Goal: Communication & Community: Ask a question

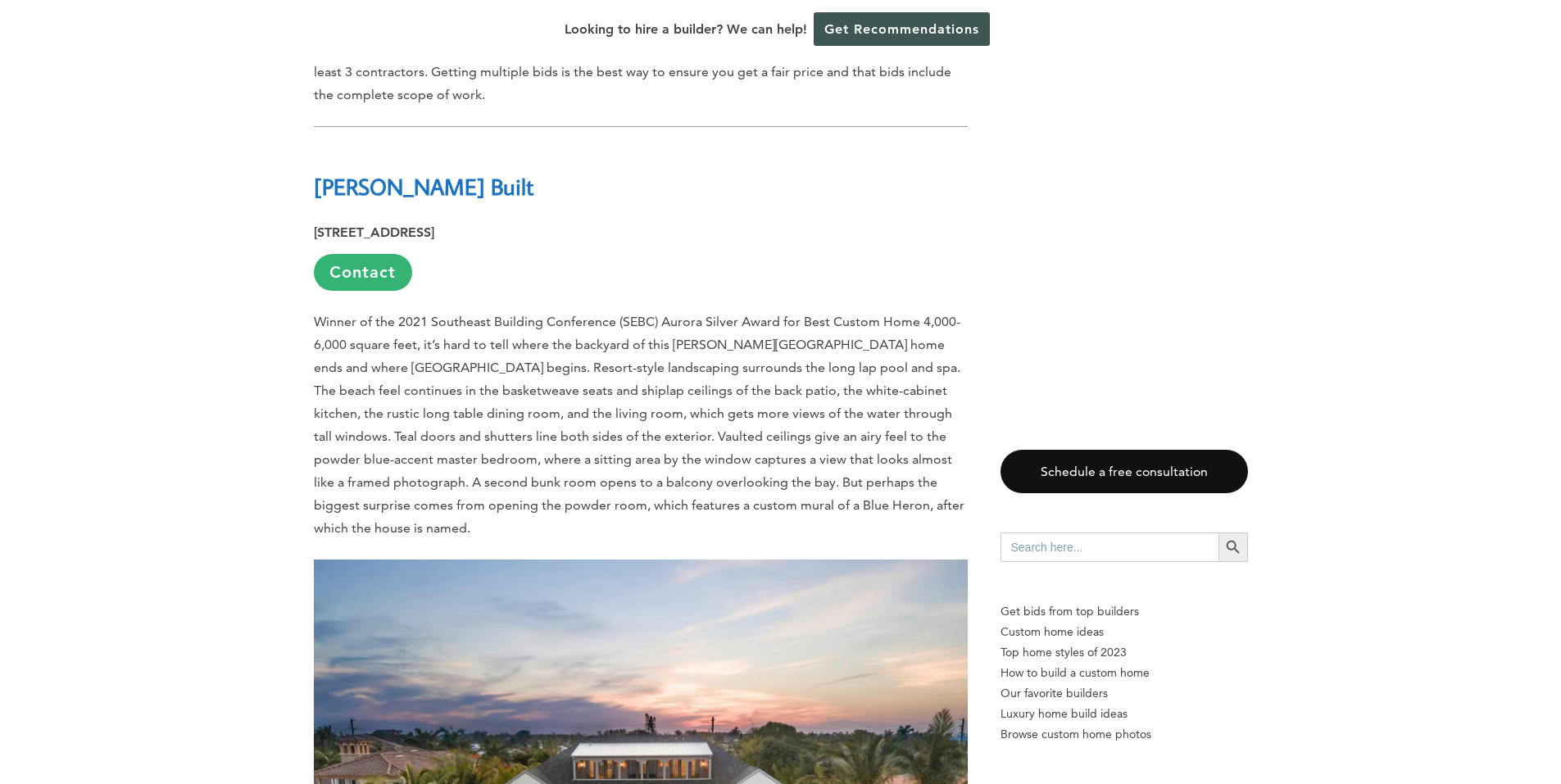
scroll to position [1005, 0]
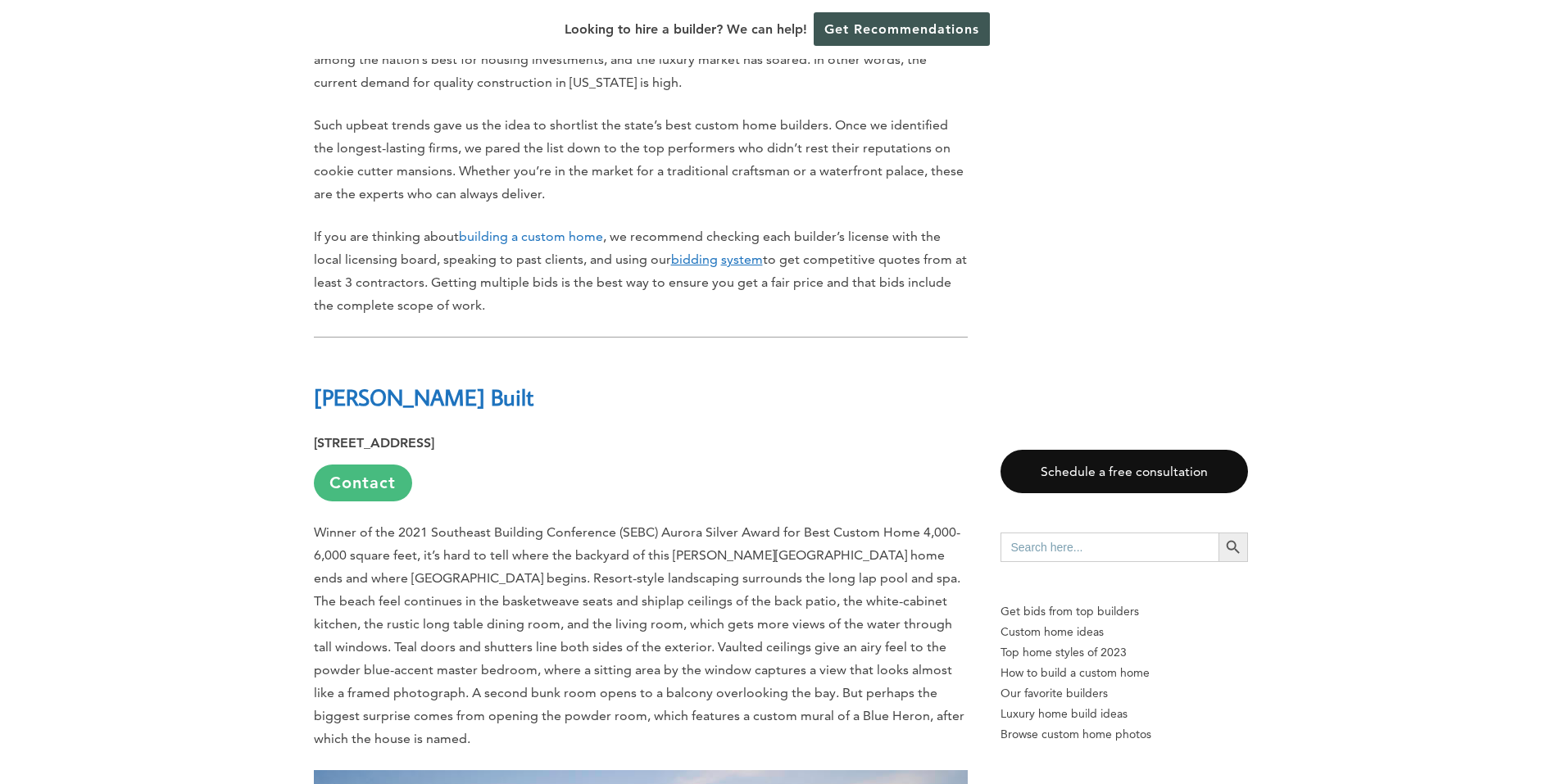
click at [353, 464] on link "Contact" at bounding box center [363, 482] width 98 height 37
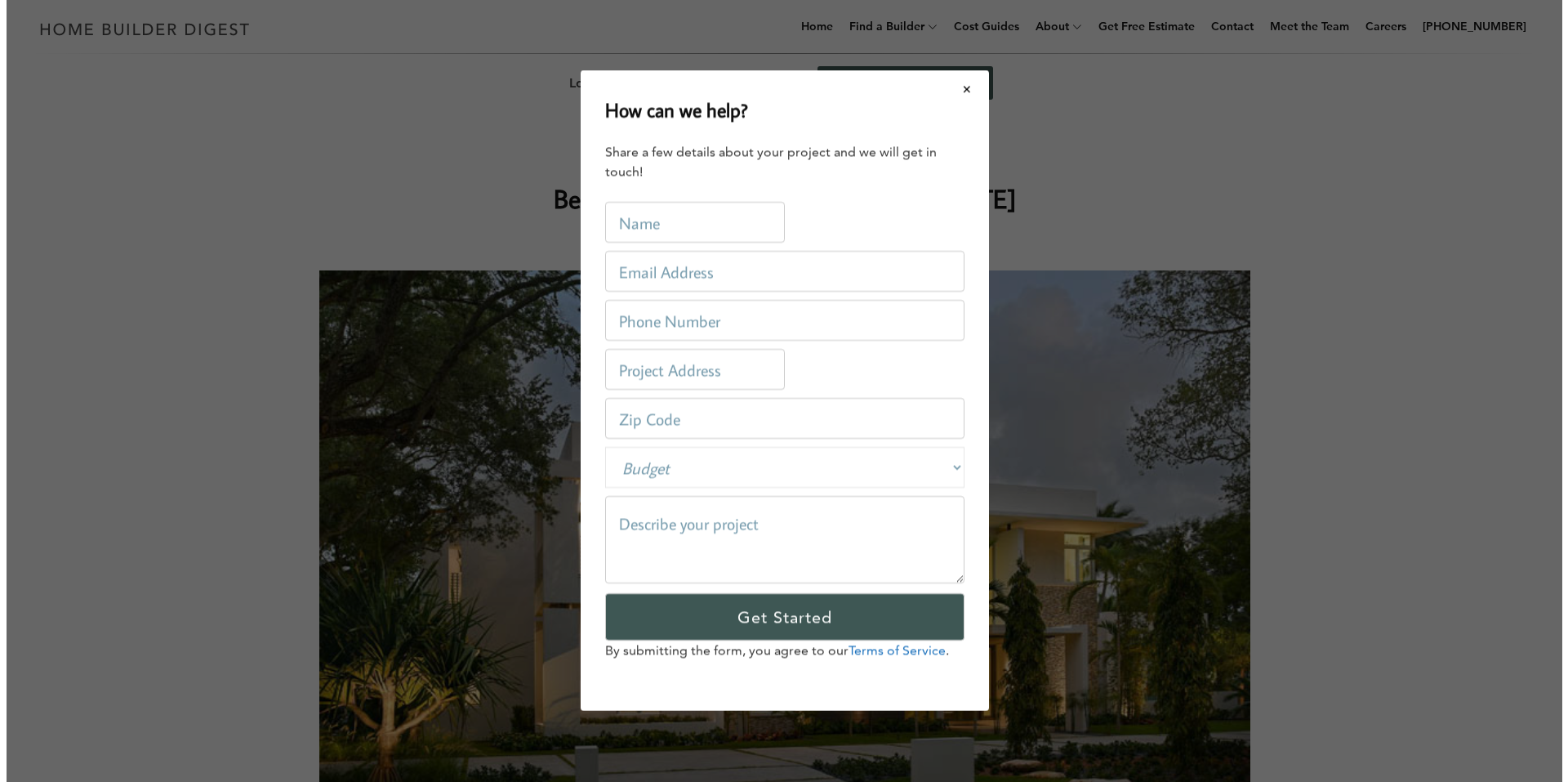
scroll to position [0, 0]
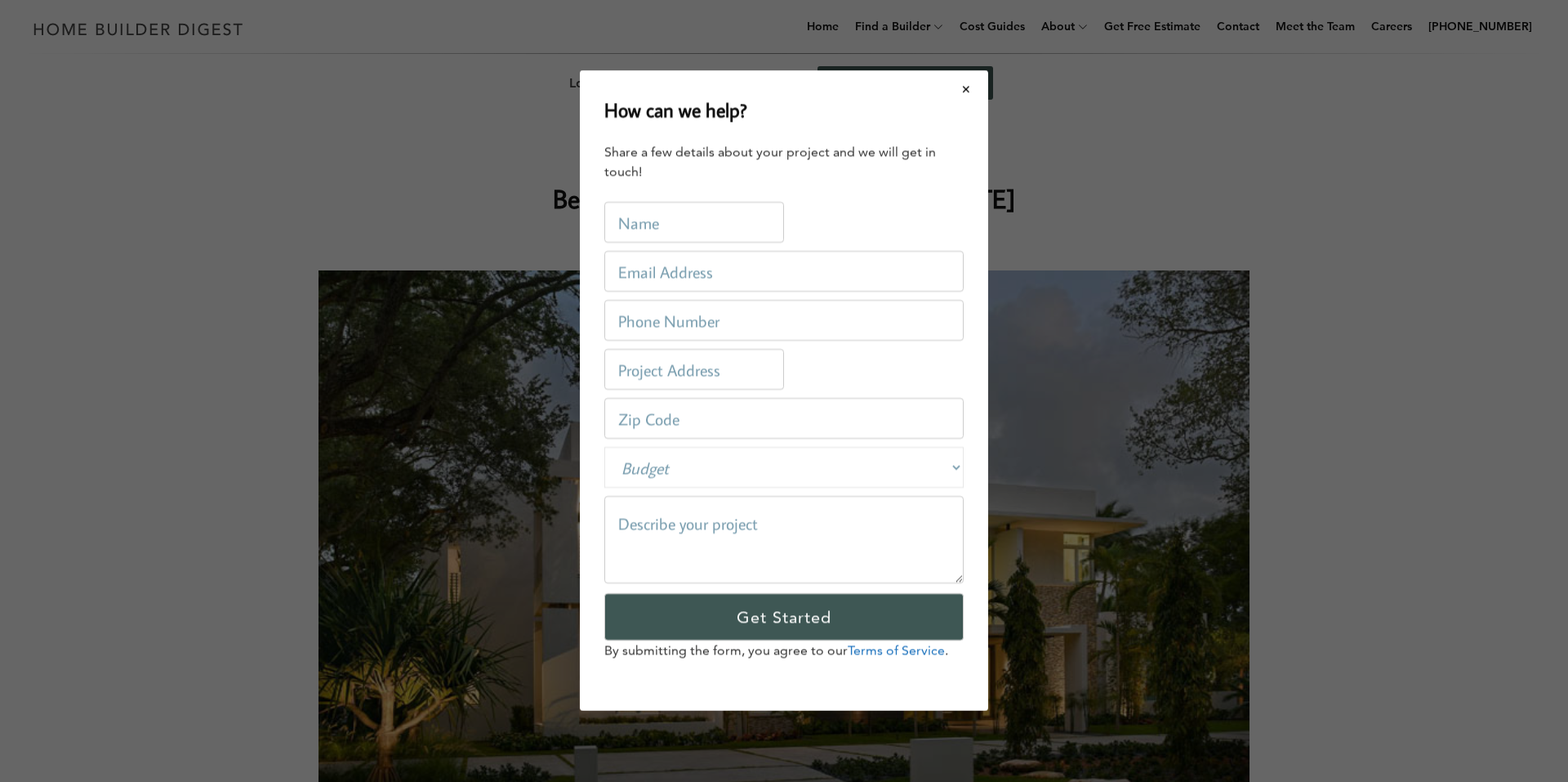
click at [744, 223] on input "text" at bounding box center [694, 223] width 180 height 41
type input "[PERSON_NAME]"
type input "[EMAIL_ADDRESS][DOMAIN_NAME]"
type input "3213885925"
type input "[STREET_ADDRESS]"
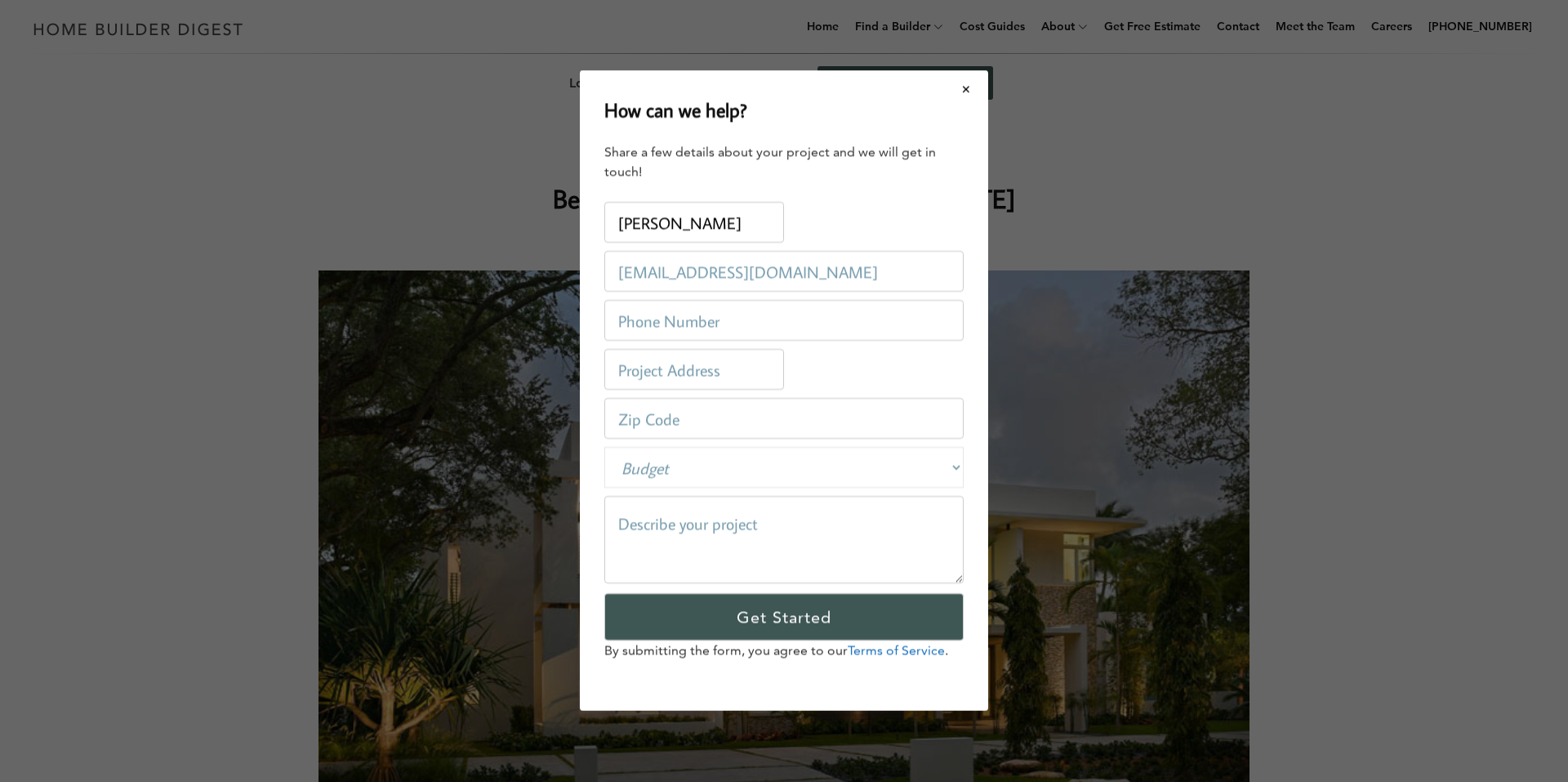
type input "34266"
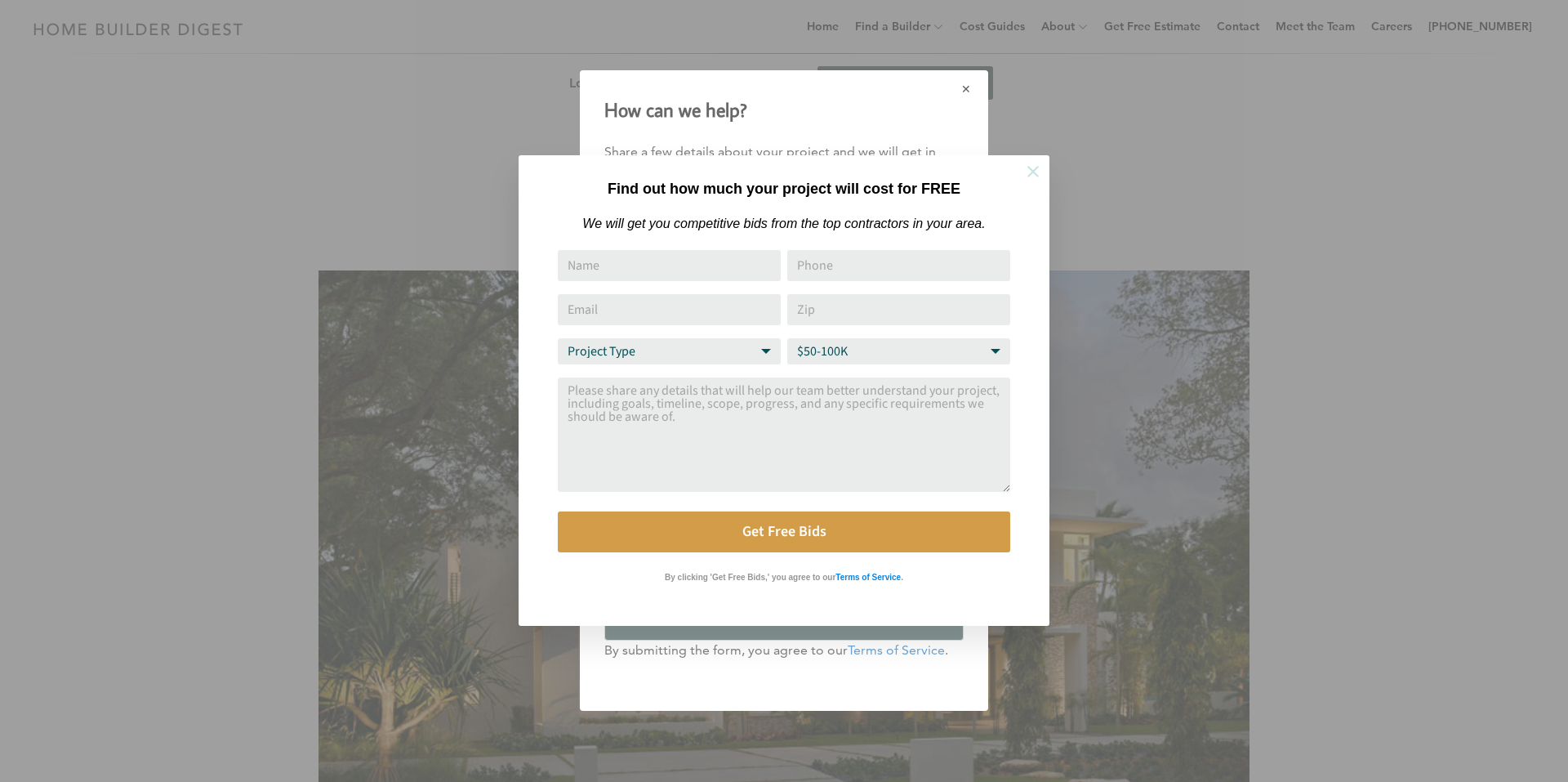
click at [1031, 164] on icon at bounding box center [1033, 171] width 18 height 18
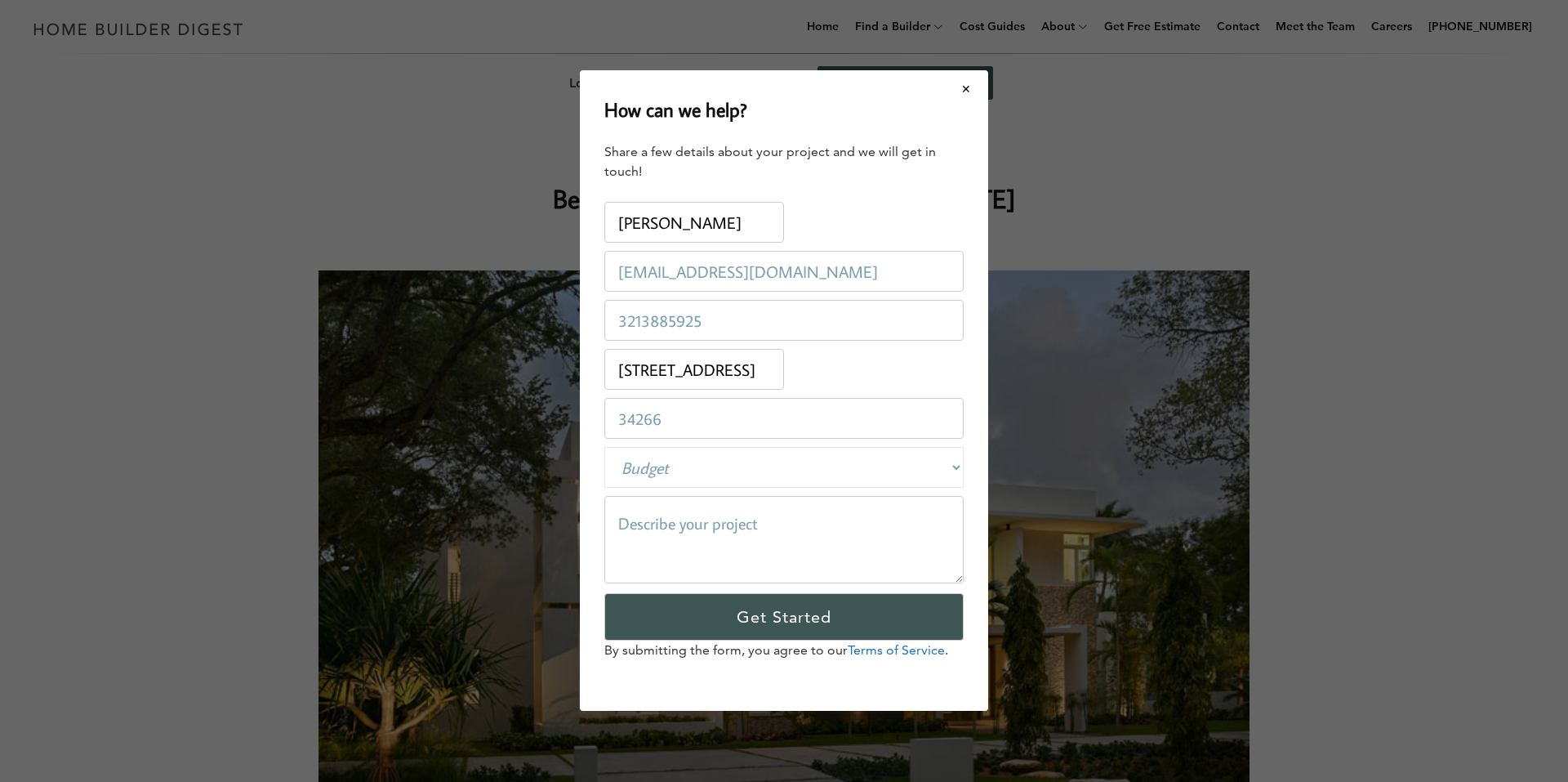
click at [836, 534] on textarea at bounding box center [784, 540] width 360 height 88
paste textarea "Good morning , I wanted to see if you would give me an opportunity to bid on yo…"
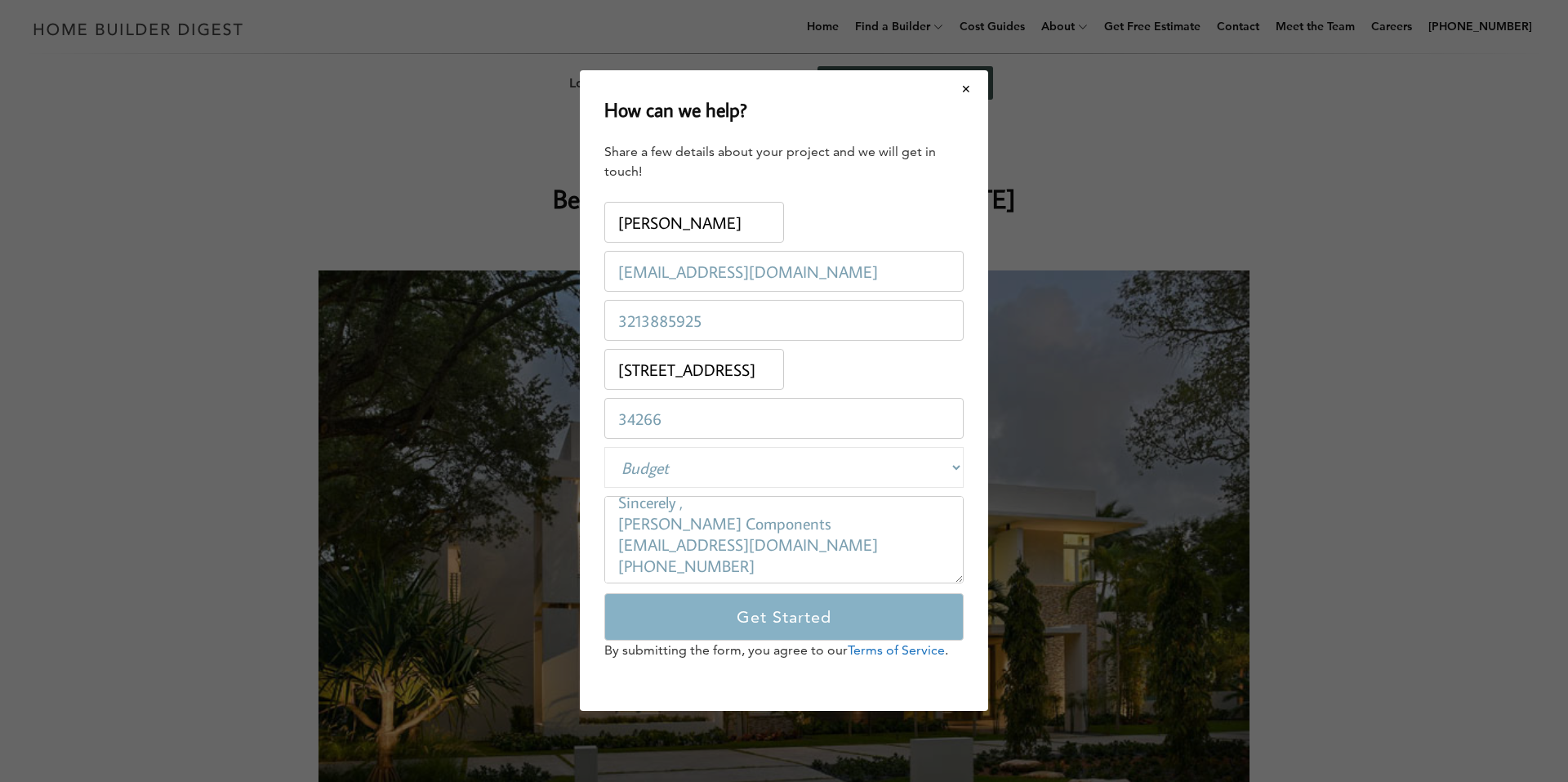
type textarea "Good morning , I wanted to see if you would give me an opportunity to bid on yo…"
click at [805, 615] on input "Get Started" at bounding box center [784, 617] width 360 height 48
